Goal: Transaction & Acquisition: Purchase product/service

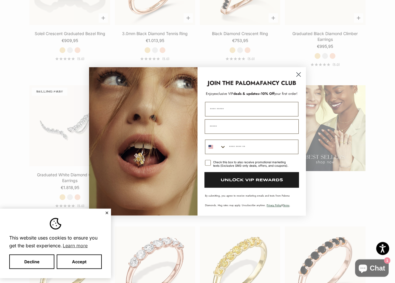
scroll to position [678, 0]
click at [295, 74] on circle "Close dialog" at bounding box center [299, 75] width 10 height 10
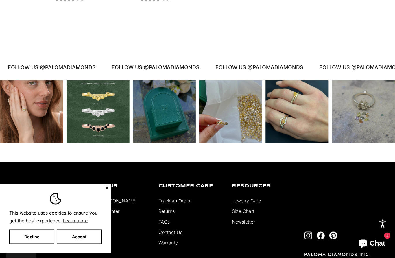
scroll to position [1141, 0]
click at [303, 120] on div "Instagram post opens in a popup" at bounding box center [297, 111] width 63 height 63
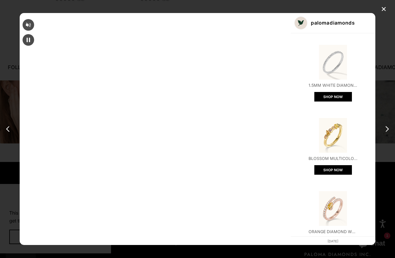
click at [309, 228] on div "Orange Diamond Wrap Ring" at bounding box center [333, 231] width 49 height 7
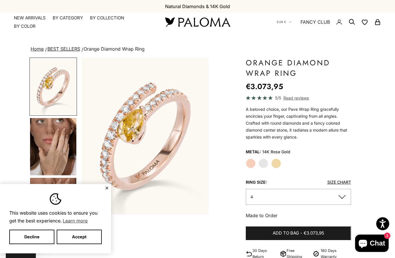
click at [264, 165] on label "White Gold" at bounding box center [264, 164] width 10 height 10
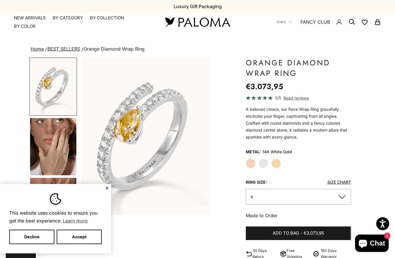
click at [279, 167] on label "Yellow Gold" at bounding box center [277, 164] width 10 height 10
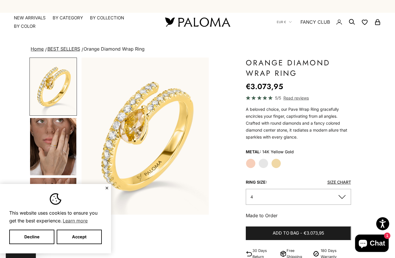
click at [251, 163] on label "Rose Gold" at bounding box center [251, 164] width 10 height 10
